Goal: Entertainment & Leisure: Consume media (video, audio)

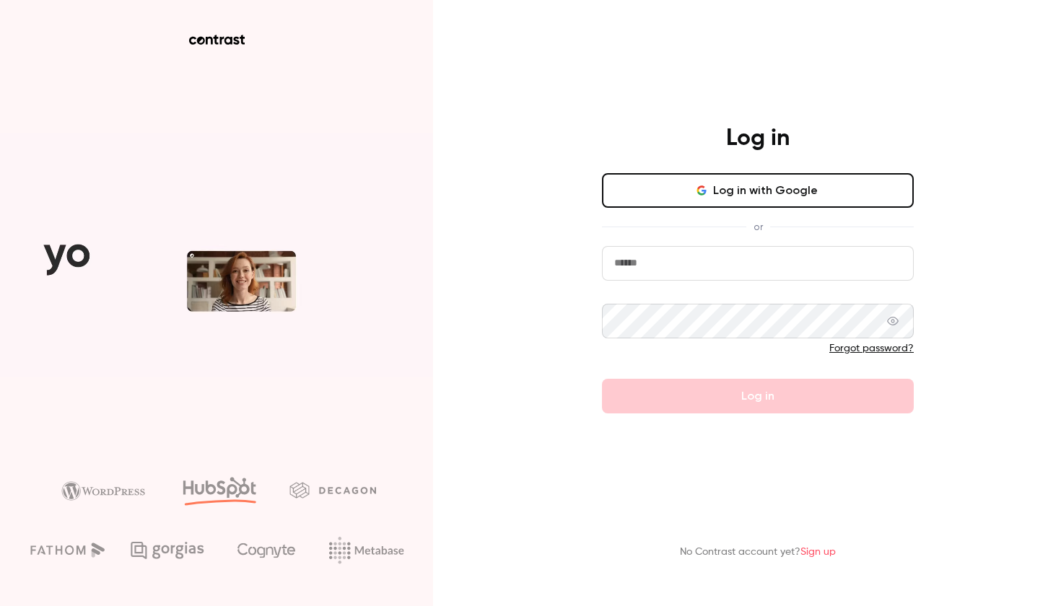
type input "*****"
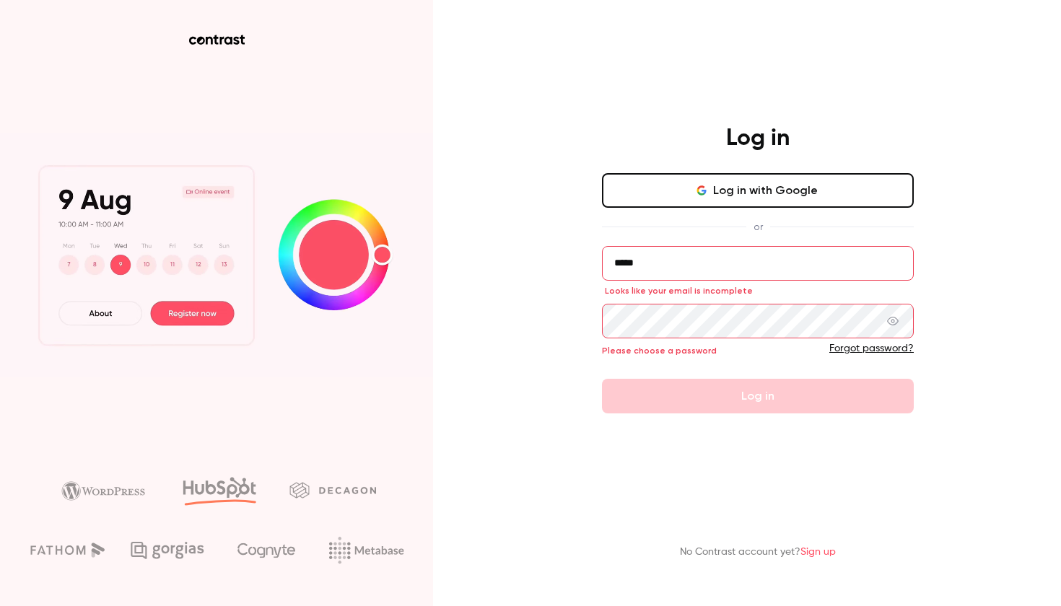
click at [816, 184] on button "Log in with Google" at bounding box center [758, 190] width 312 height 35
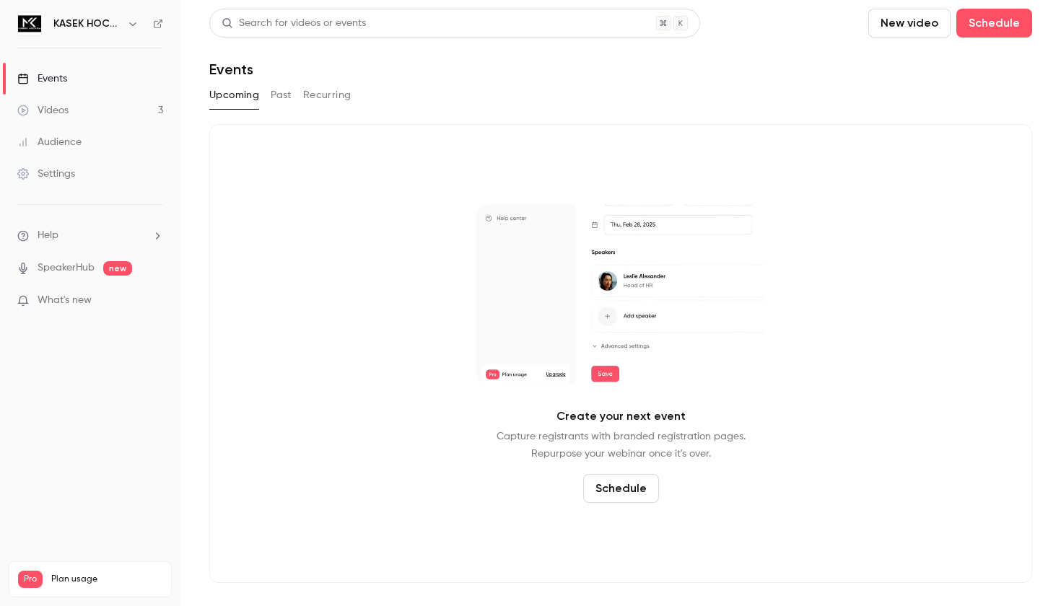
click at [86, 110] on link "Videos 3" at bounding box center [90, 111] width 180 height 32
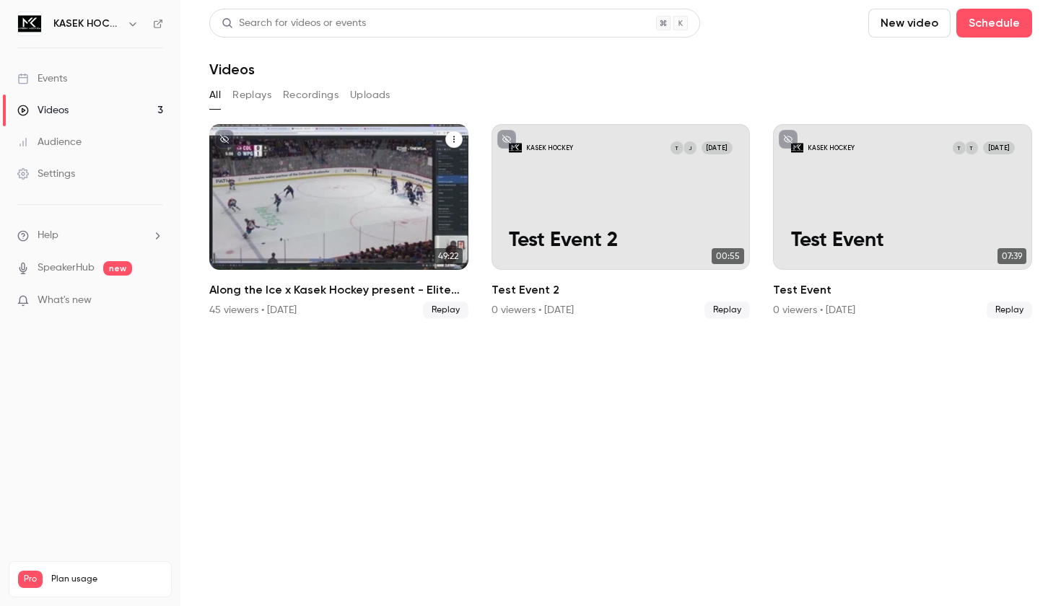
click at [304, 188] on p "Along the Ice x Kasek Hockey present - Elite Offense" at bounding box center [339, 217] width 224 height 71
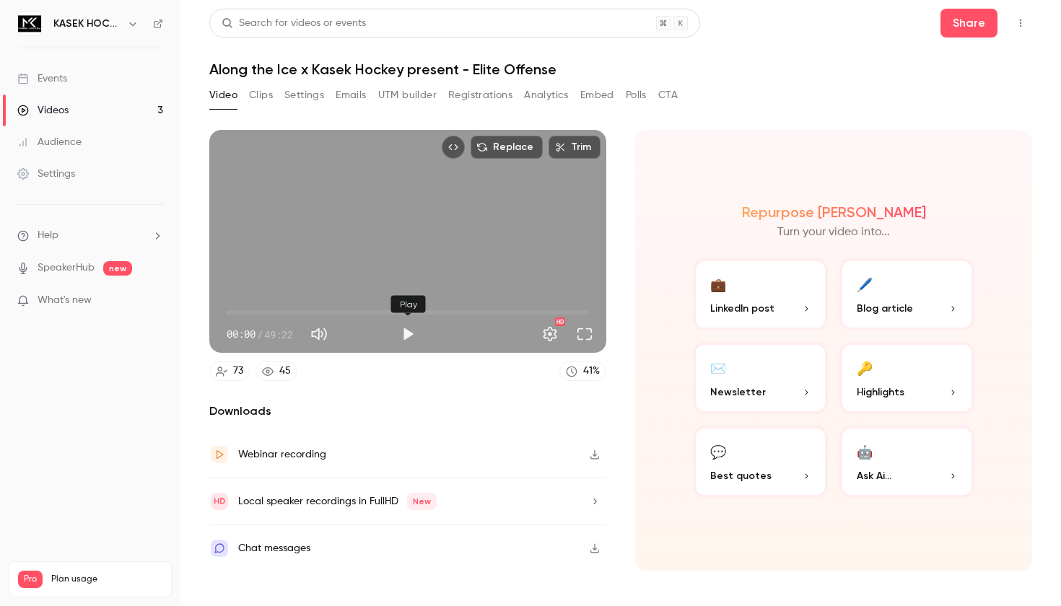
click at [408, 333] on button "Play" at bounding box center [407, 334] width 29 height 29
click at [583, 340] on button "Full screen" at bounding box center [584, 334] width 29 height 29
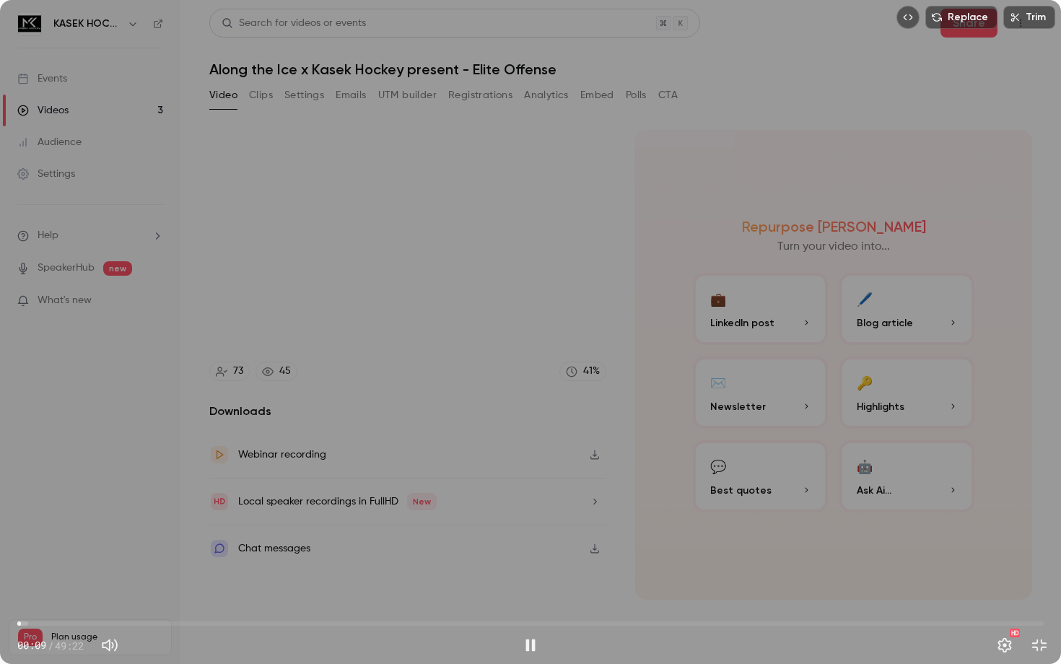
click at [38, 606] on span "00:09" at bounding box center [530, 623] width 1026 height 23
click at [167, 606] on span "07:13" at bounding box center [530, 623] width 1026 height 23
click at [188, 606] on span "07:21" at bounding box center [530, 623] width 1026 height 23
click at [214, 606] on span "08:12" at bounding box center [530, 623] width 1026 height 23
click at [247, 606] on span "11:02" at bounding box center [530, 623] width 1026 height 23
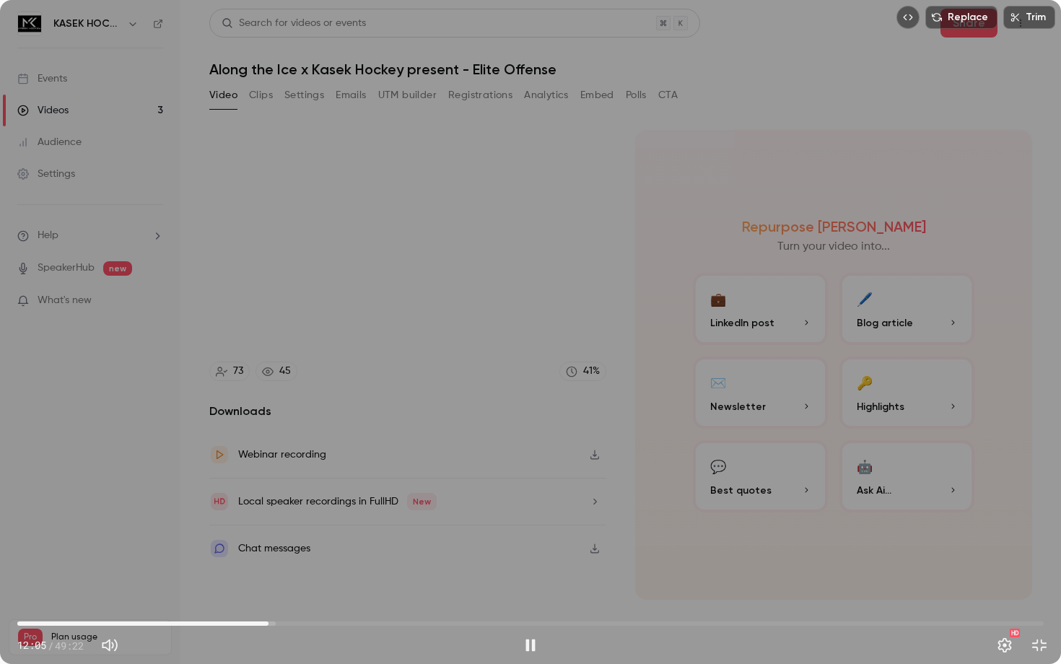
click at [281, 606] on span "12:05" at bounding box center [530, 623] width 1026 height 23
click at [469, 606] on span "21:43" at bounding box center [469, 623] width 4 height 4
click at [627, 606] on span "29:20" at bounding box center [627, 623] width 4 height 4
click at [652, 606] on span "30:07" at bounding box center [530, 623] width 1026 height 23
click at [664, 606] on span "30:35" at bounding box center [530, 623] width 1026 height 23
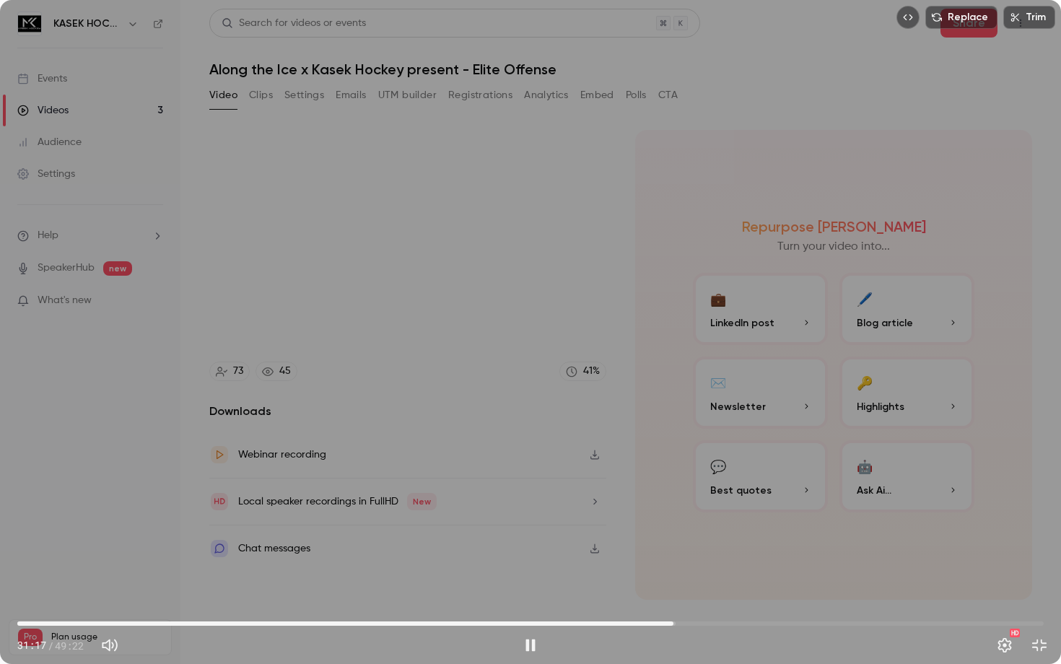
click at [673, 606] on span "31:33" at bounding box center [673, 623] width 4 height 4
click at [1039, 606] on button "Exit full screen" at bounding box center [1039, 645] width 29 height 29
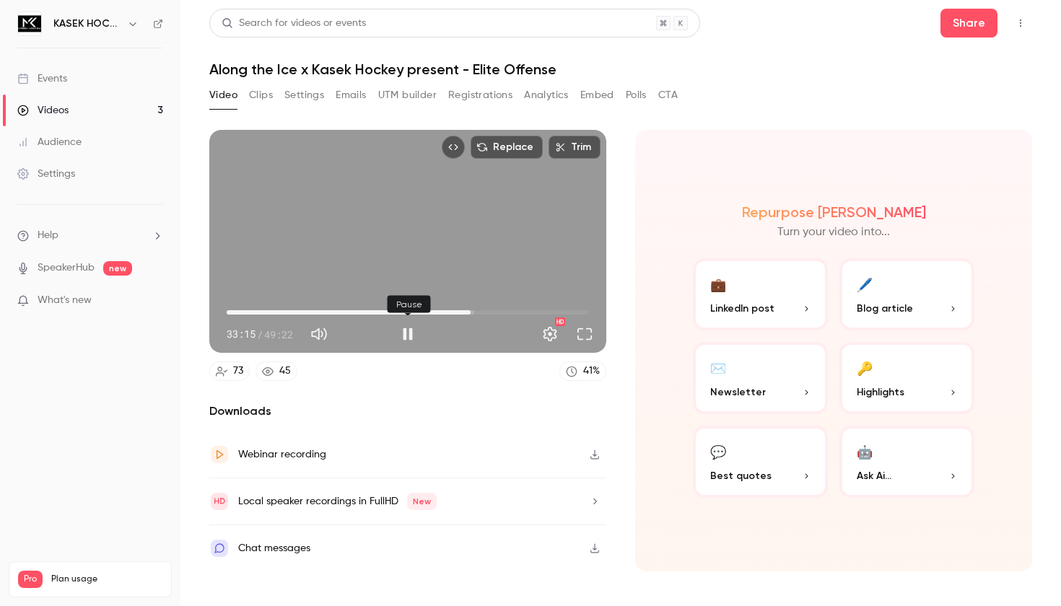
click at [404, 337] on button "Pause" at bounding box center [407, 334] width 29 height 29
type input "****"
click at [105, 300] on p "What's new" at bounding box center [78, 300] width 123 height 15
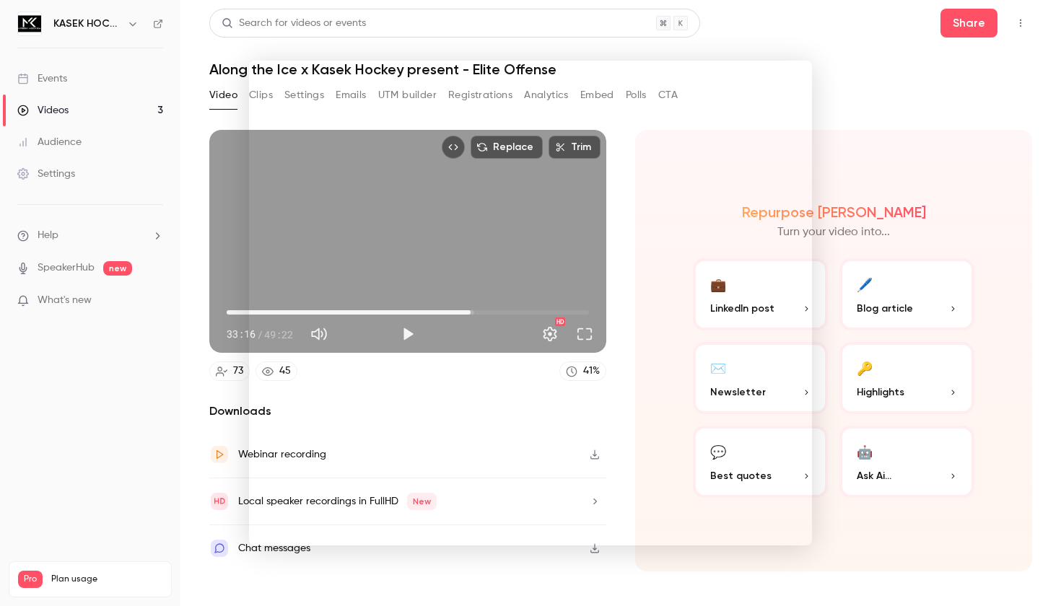
click at [35, 472] on div at bounding box center [530, 303] width 1061 height 606
